Goal: Transaction & Acquisition: Obtain resource

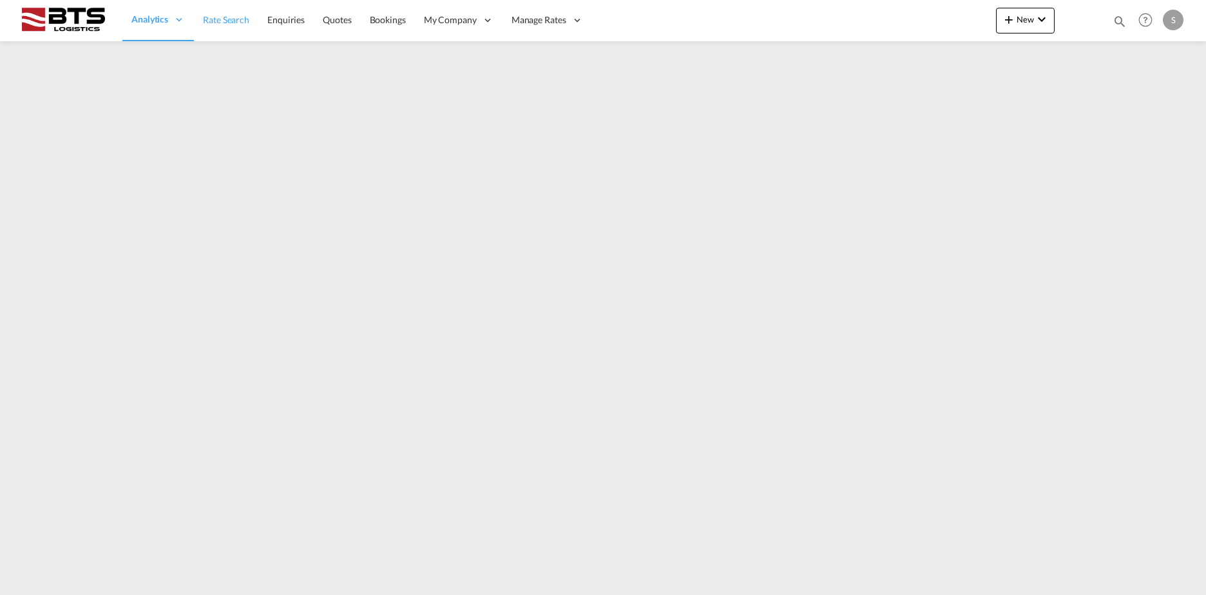
click at [227, 22] on span "Rate Search" at bounding box center [226, 19] width 46 height 11
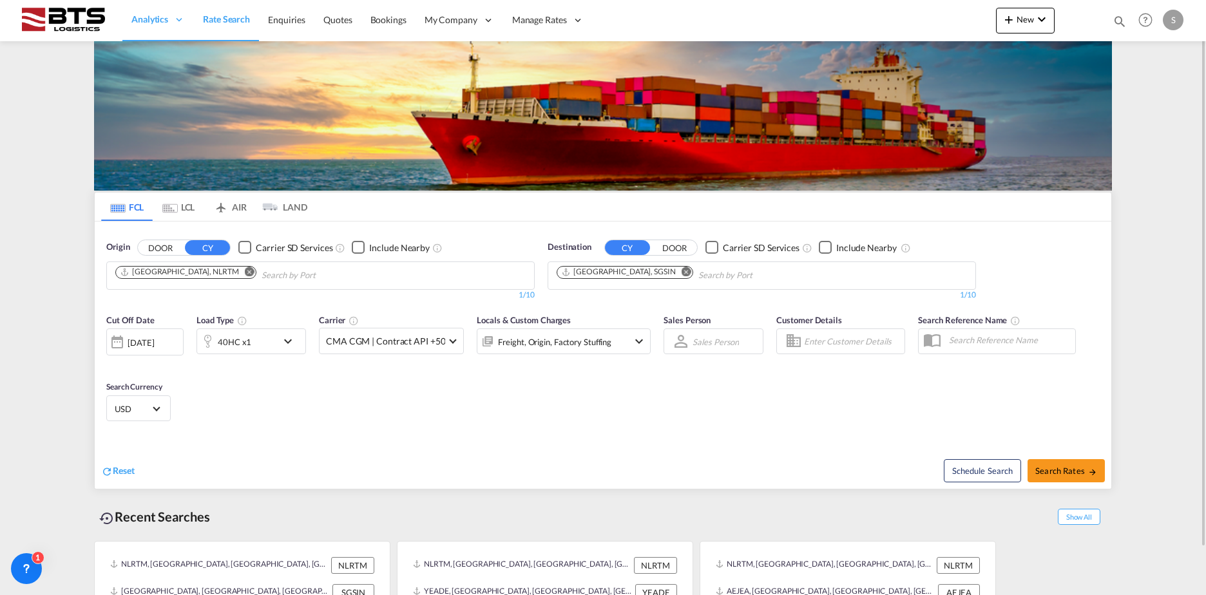
click at [682, 272] on md-icon "Remove" at bounding box center [687, 272] width 10 height 10
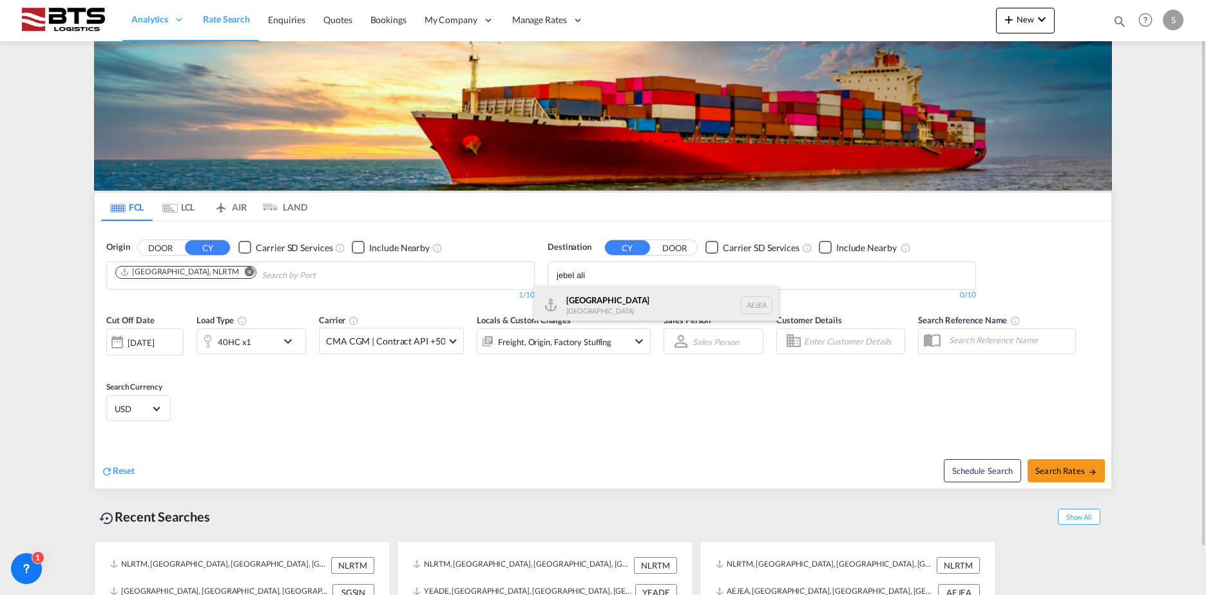
type input "jebel ali"
click at [681, 302] on div "[GEOGRAPHIC_DATA] [GEOGRAPHIC_DATA]" at bounding box center [656, 305] width 245 height 39
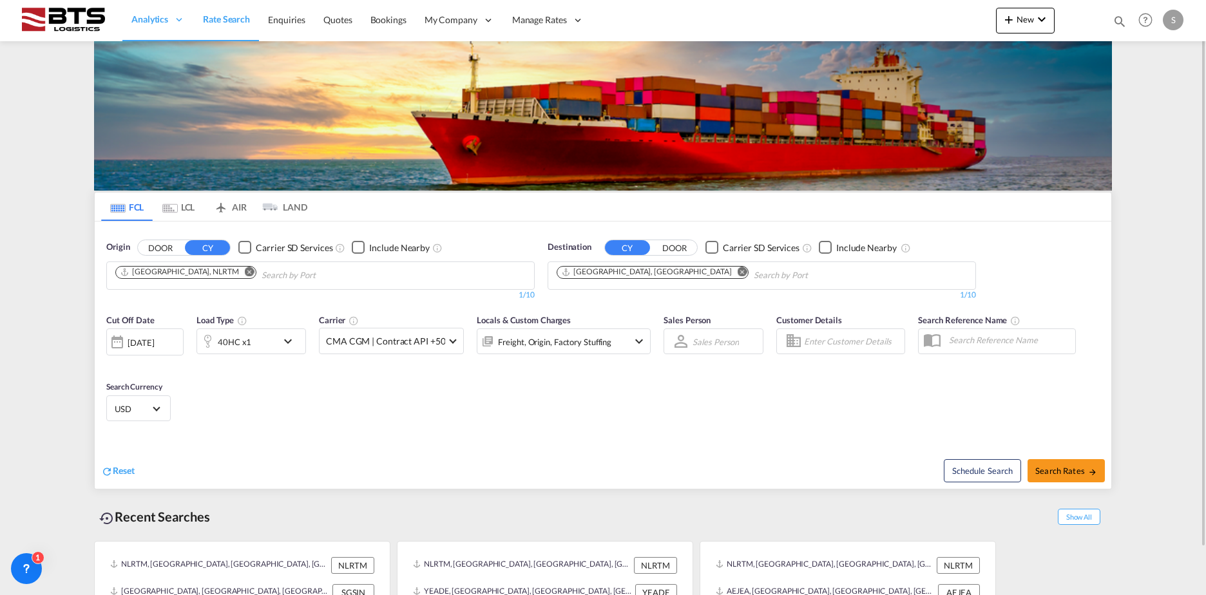
click at [259, 343] on div "40HC x1" at bounding box center [237, 342] width 80 height 26
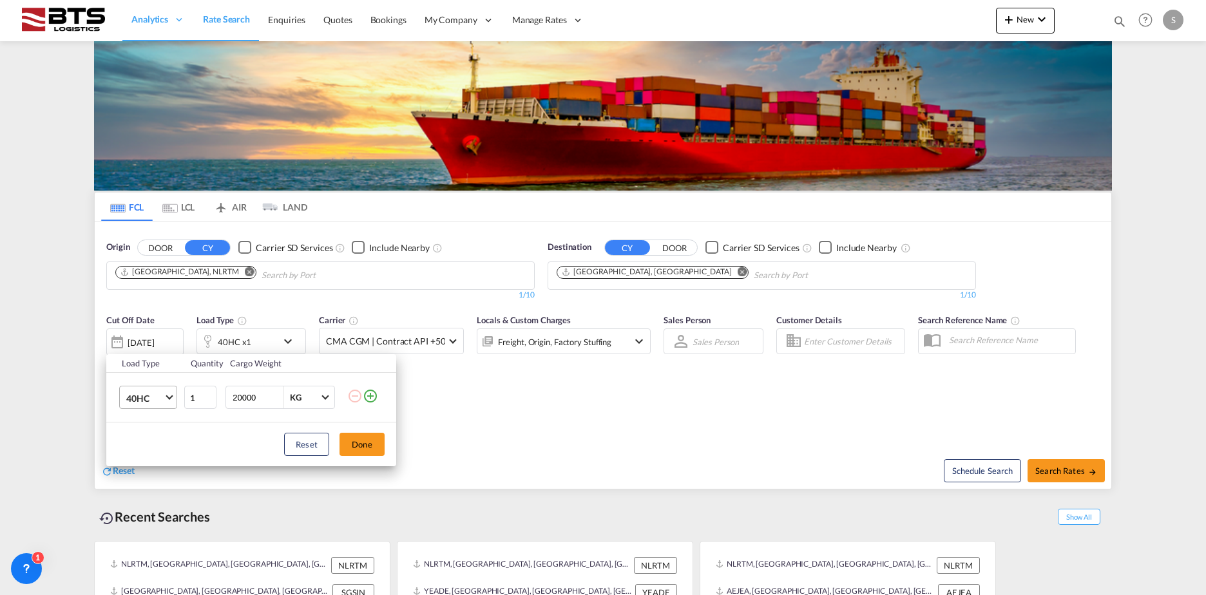
click at [139, 400] on span "40HC" at bounding box center [144, 398] width 37 height 13
click at [150, 340] on md-option "20GP" at bounding box center [160, 336] width 88 height 31
click at [371, 443] on button "Done" at bounding box center [362, 444] width 45 height 23
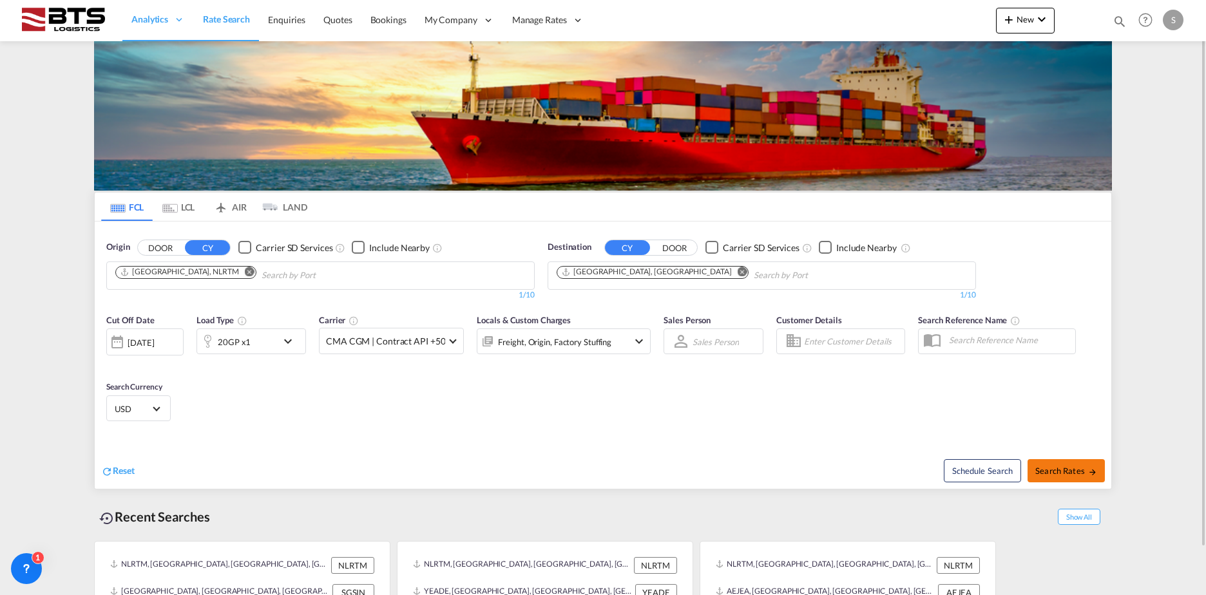
click at [1088, 476] on md-icon "icon-arrow-right" at bounding box center [1092, 472] width 9 height 9
type input "NLRTM to AEJEA / [DATE]"
